Goal: Find specific page/section: Find specific page/section

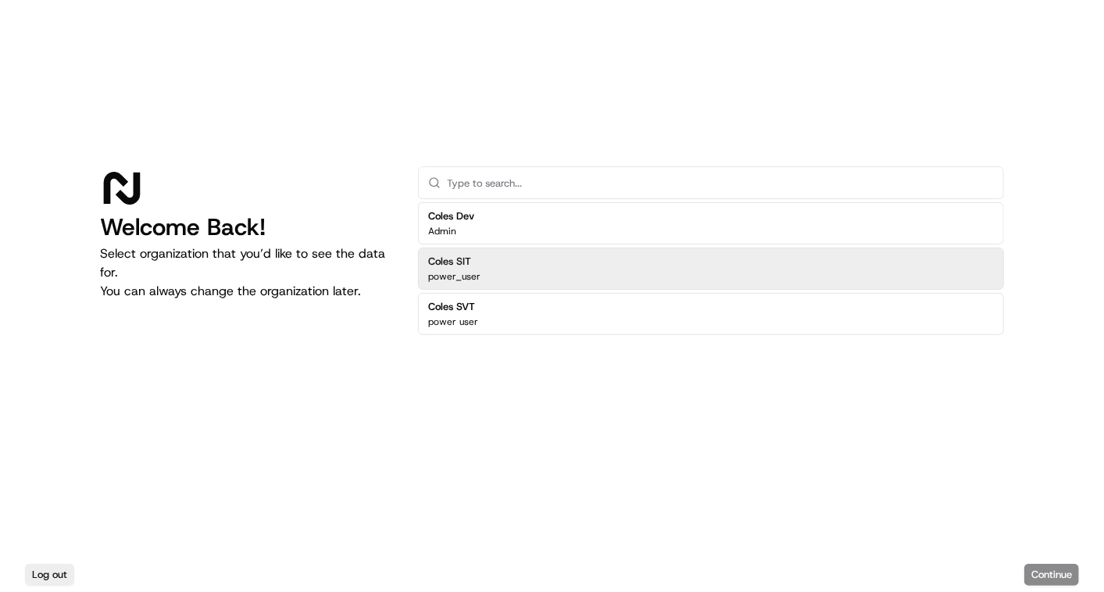
click at [501, 261] on div "Coles SIT power_user" at bounding box center [711, 269] width 586 height 42
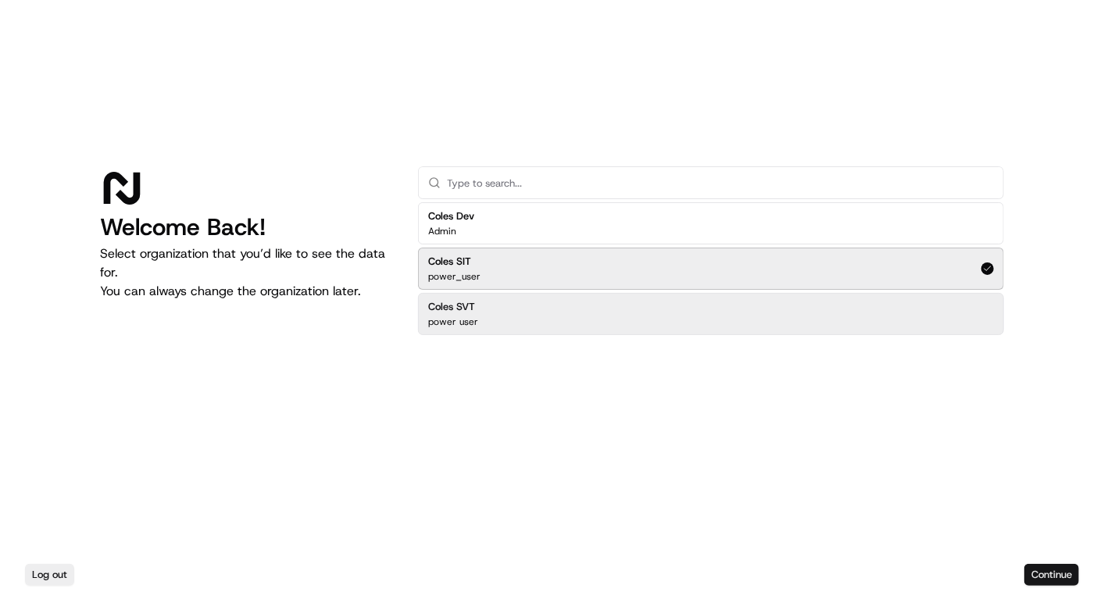
click at [1067, 580] on button "Continue" at bounding box center [1051, 575] width 55 height 22
